Goal: Task Accomplishment & Management: Manage account settings

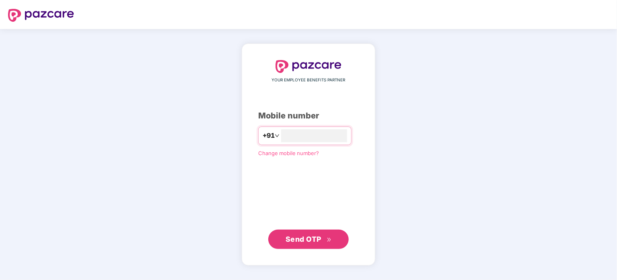
type input "**********"
click at [311, 244] on span "Send OTP" at bounding box center [309, 238] width 46 height 11
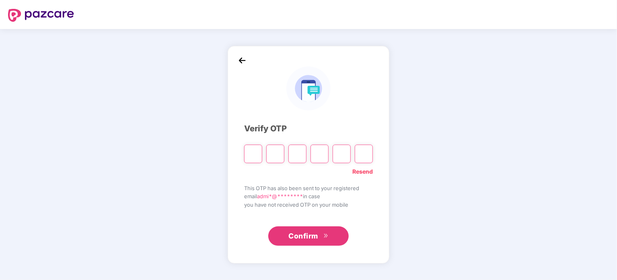
type input "*"
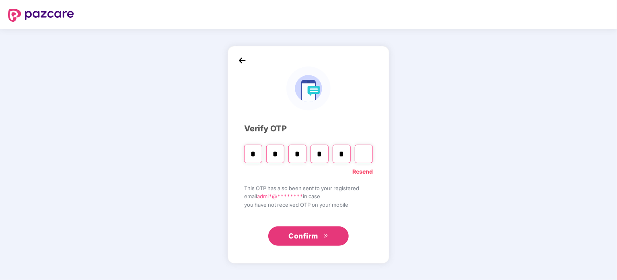
type input "*"
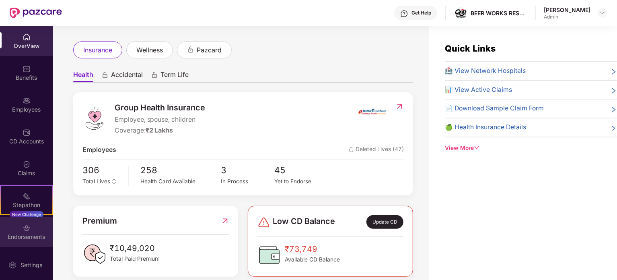
scroll to position [31, 0]
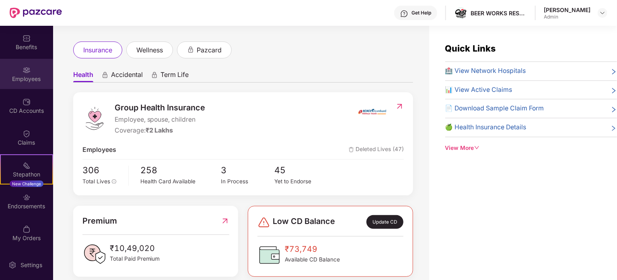
click at [28, 79] on div "Employees" at bounding box center [26, 79] width 53 height 8
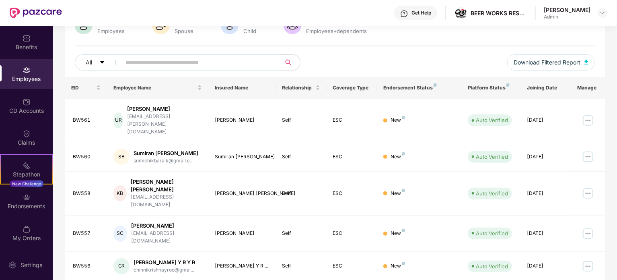
scroll to position [70, 0]
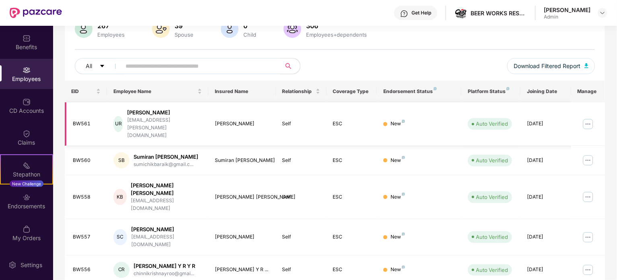
click at [587, 117] on img at bounding box center [588, 123] width 13 height 13
click at [351, 71] on div "All Download Filtered Report" at bounding box center [335, 69] width 520 height 23
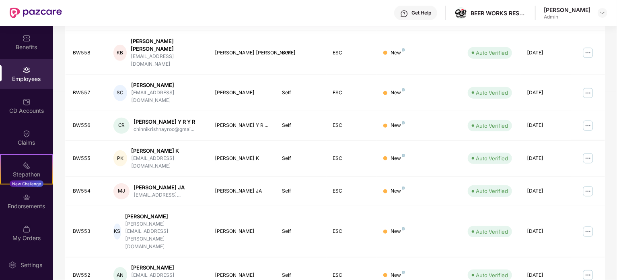
scroll to position [213, 0]
